Goal: Book appointment/travel/reservation

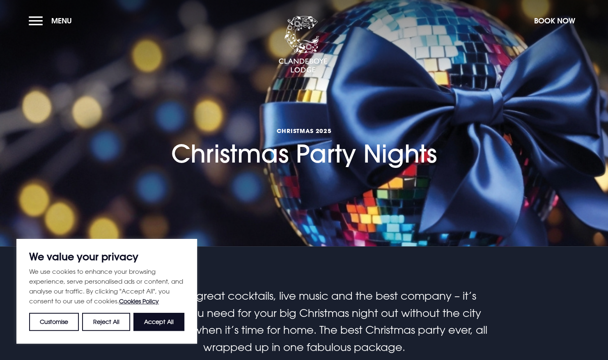
scroll to position [9, 0]
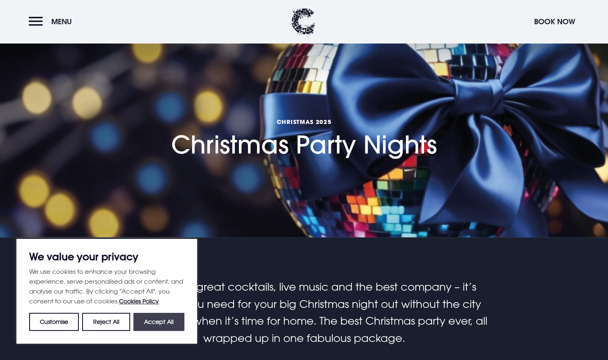
click at [172, 327] on button "Accept All" at bounding box center [159, 322] width 51 height 18
checkbox input "true"
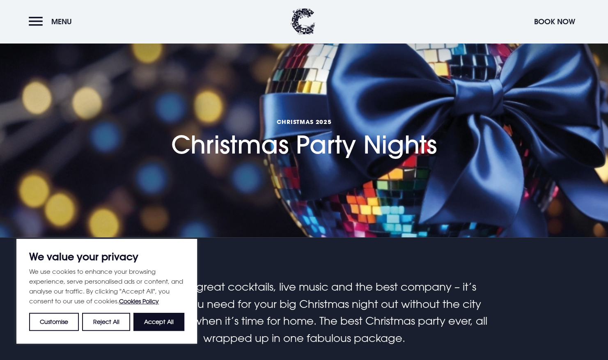
checkbox input "true"
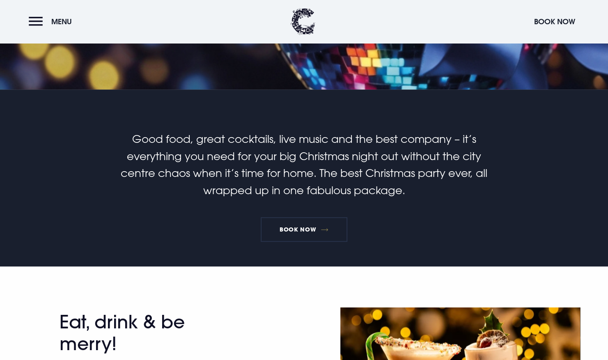
scroll to position [0, 0]
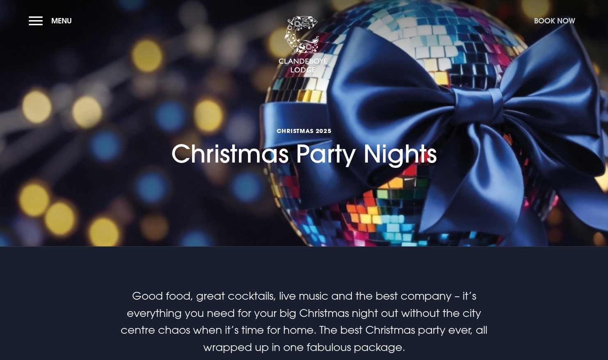
click at [549, 18] on button "Book Now" at bounding box center [554, 21] width 49 height 18
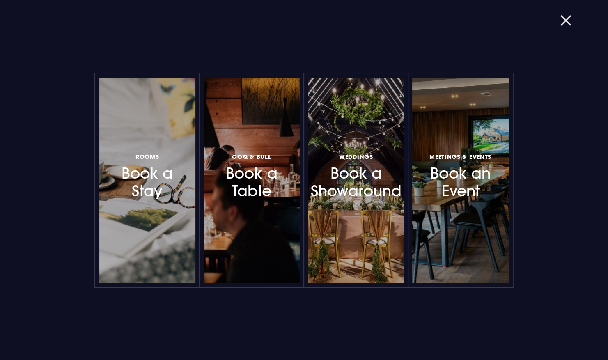
click at [574, 22] on button "button" at bounding box center [570, 20] width 21 height 8
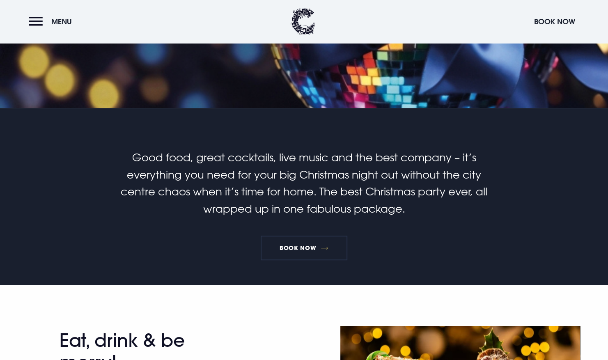
scroll to position [140, 0]
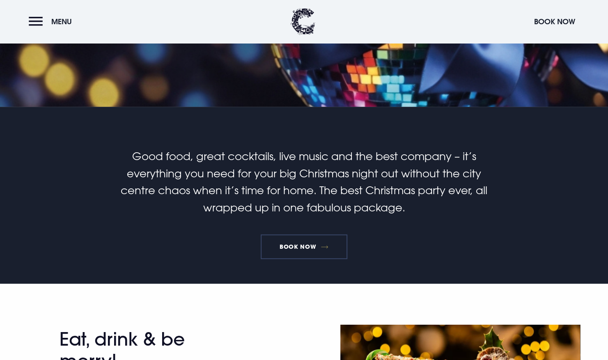
click at [318, 247] on link "Book Now" at bounding box center [304, 247] width 86 height 25
